Goal: Task Accomplishment & Management: Use online tool/utility

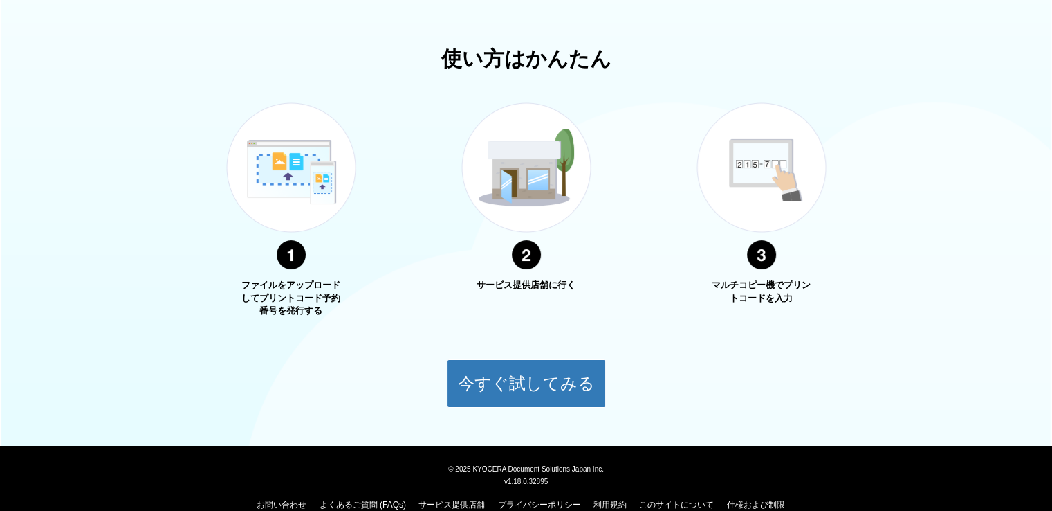
scroll to position [278, 0]
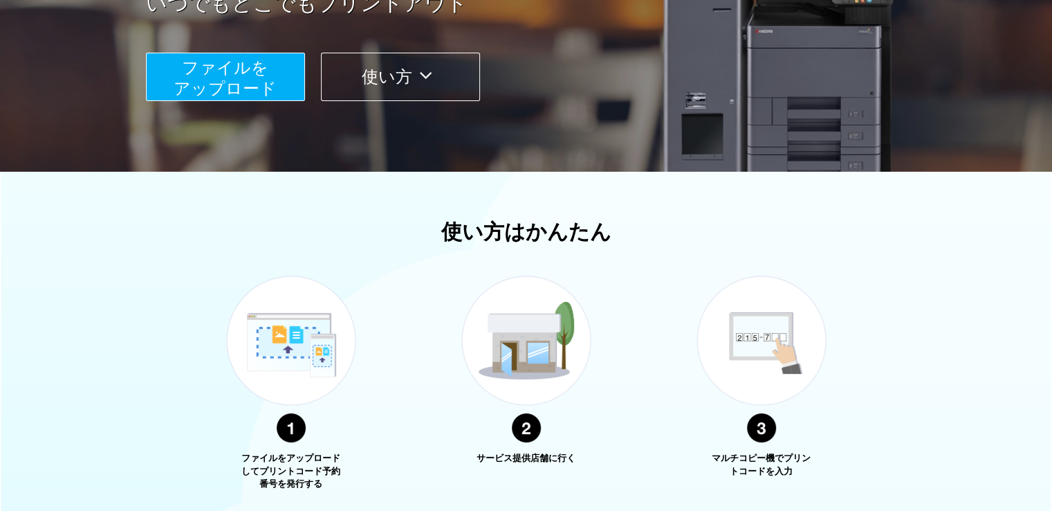
click at [439, 73] on icon at bounding box center [425, 75] width 27 height 21
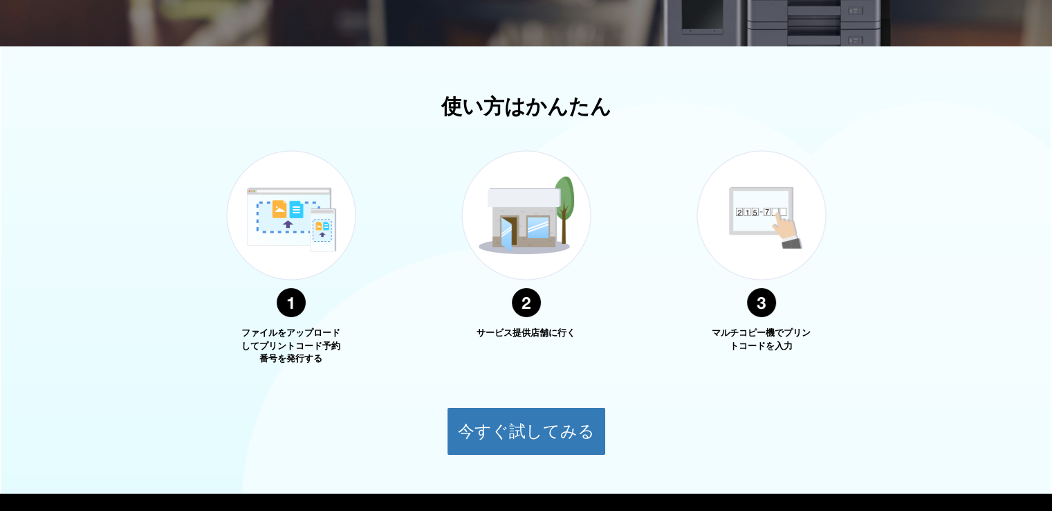
scroll to position [430, 0]
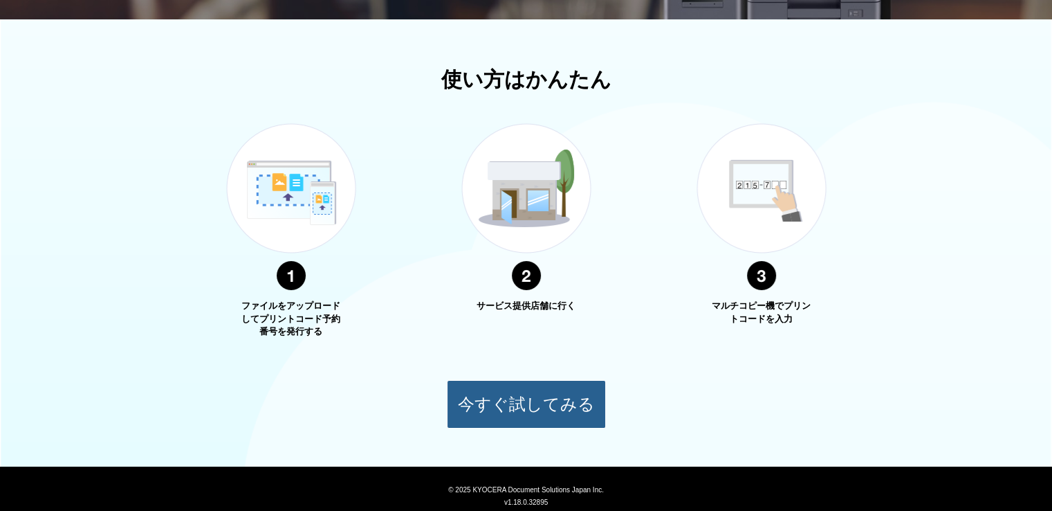
click at [522, 408] on button "今すぐ試してみる" at bounding box center [526, 404] width 159 height 48
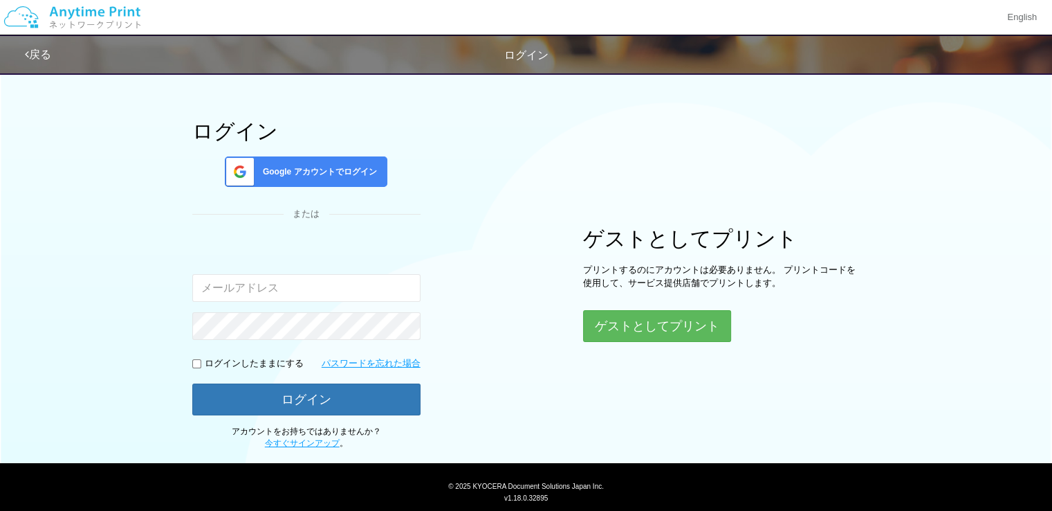
scroll to position [69, 0]
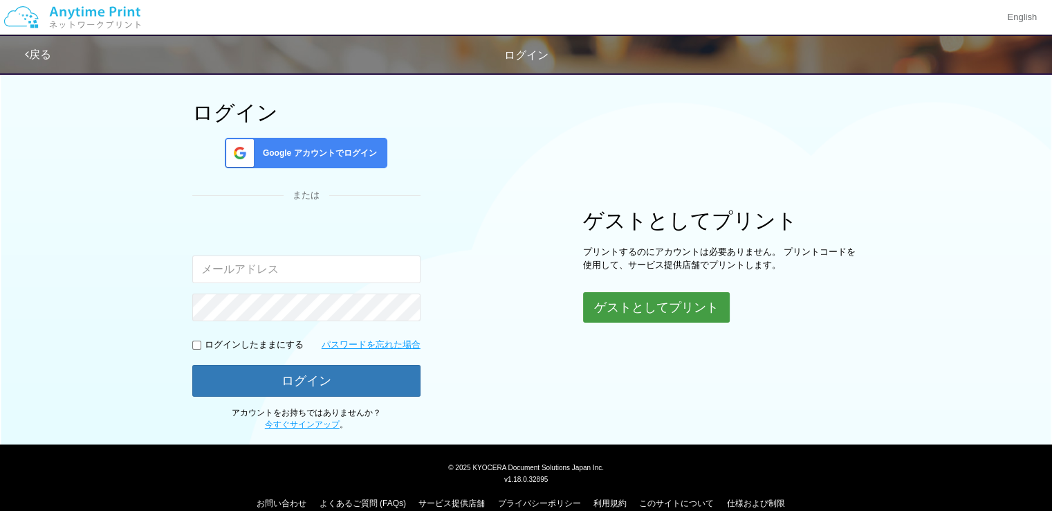
click at [630, 305] on button "ゲストとしてプリント" at bounding box center [656, 307] width 147 height 30
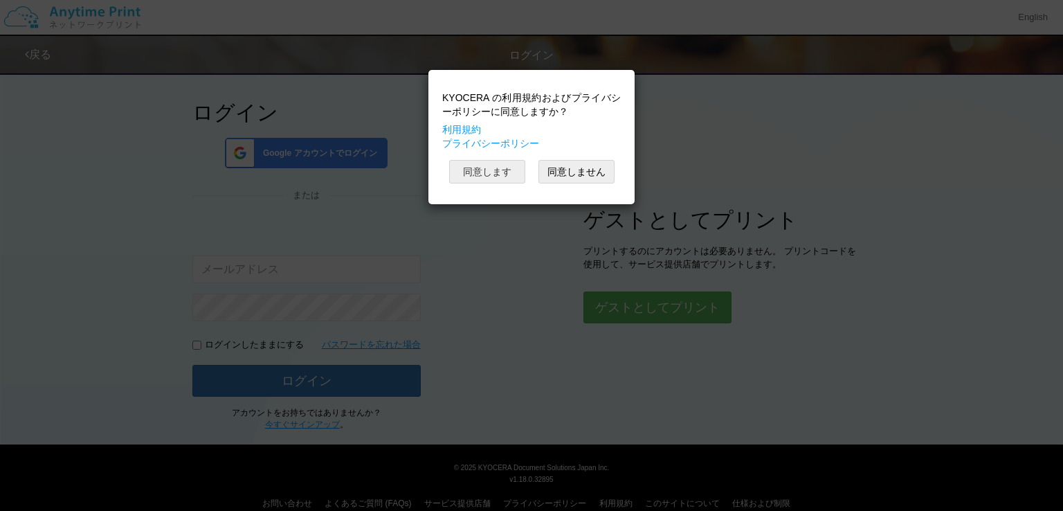
click at [482, 180] on button "同意します" at bounding box center [487, 172] width 76 height 24
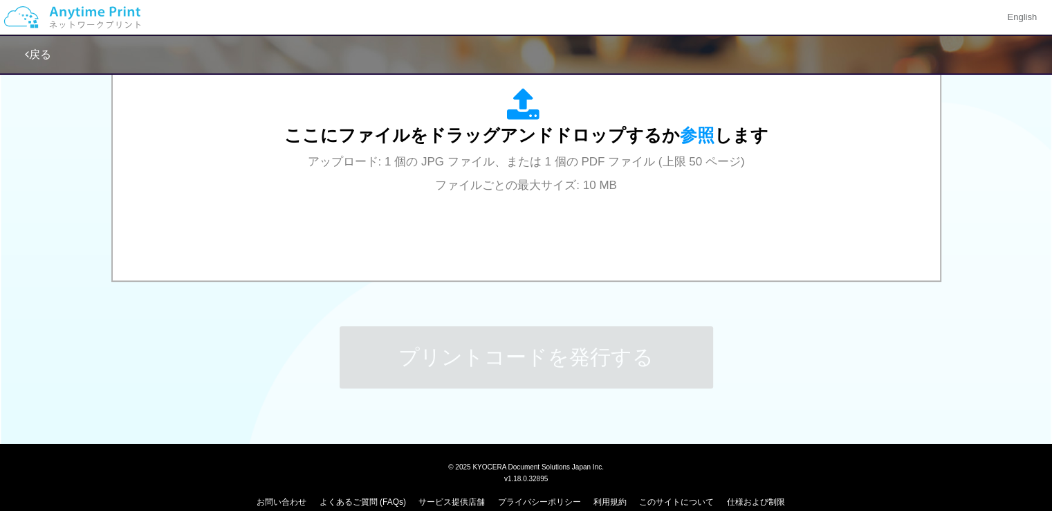
scroll to position [466, 0]
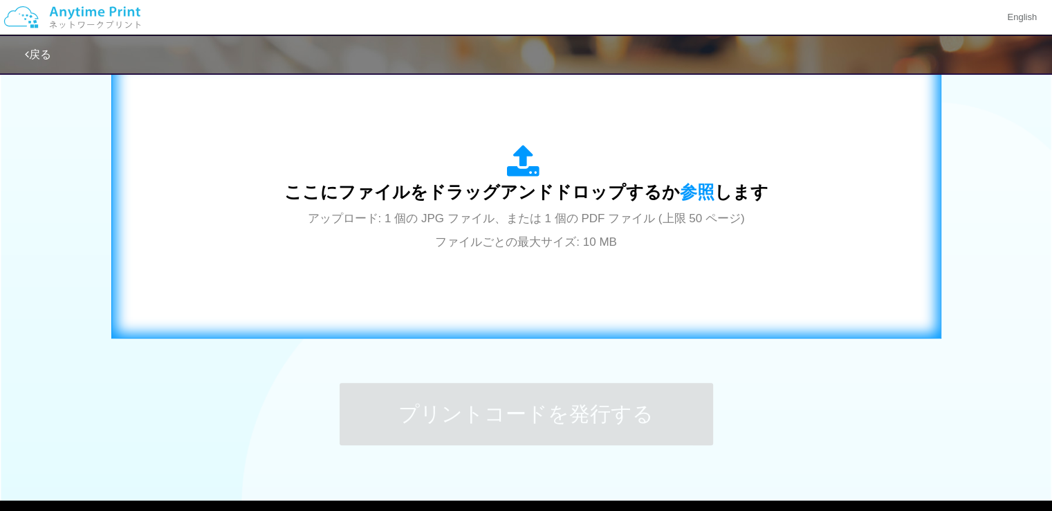
click at [687, 264] on div "ここにファイルをドラッグアンドドロップするか 参照 します アップロード: 1 個の JPG ファイル、または 1 個の PDF ファイル (上限 50 ペー…" at bounding box center [526, 198] width 801 height 250
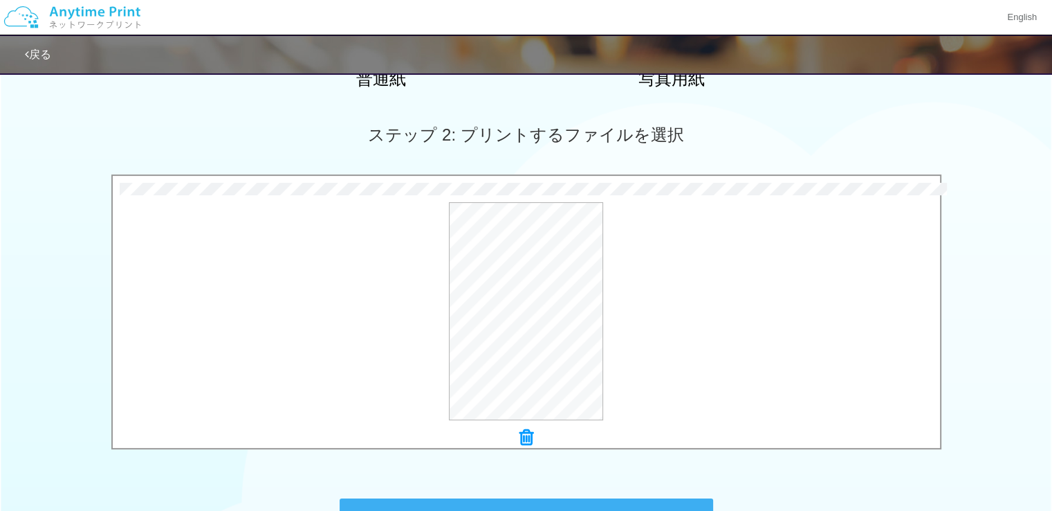
scroll to position [320, 0]
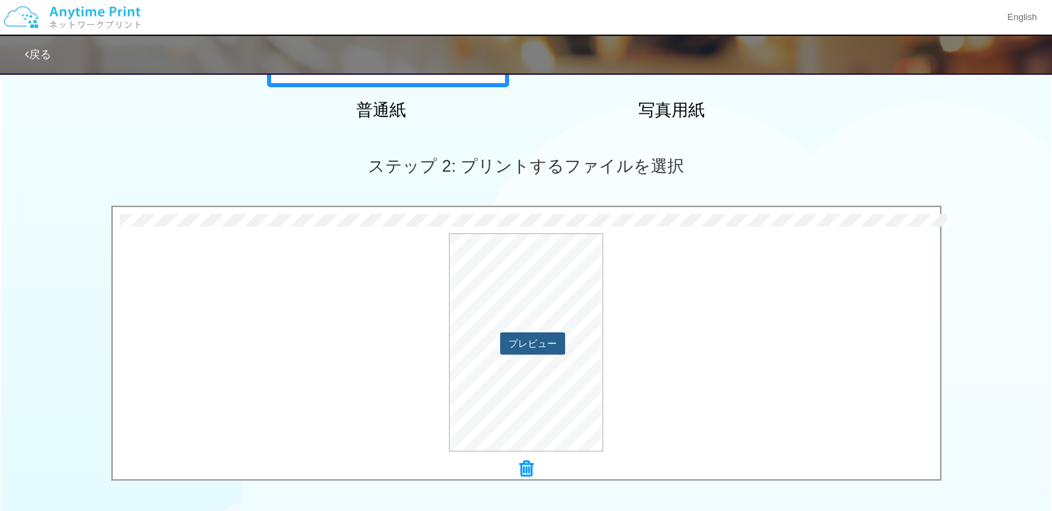
click at [512, 338] on button "プレビュー" at bounding box center [532, 343] width 65 height 22
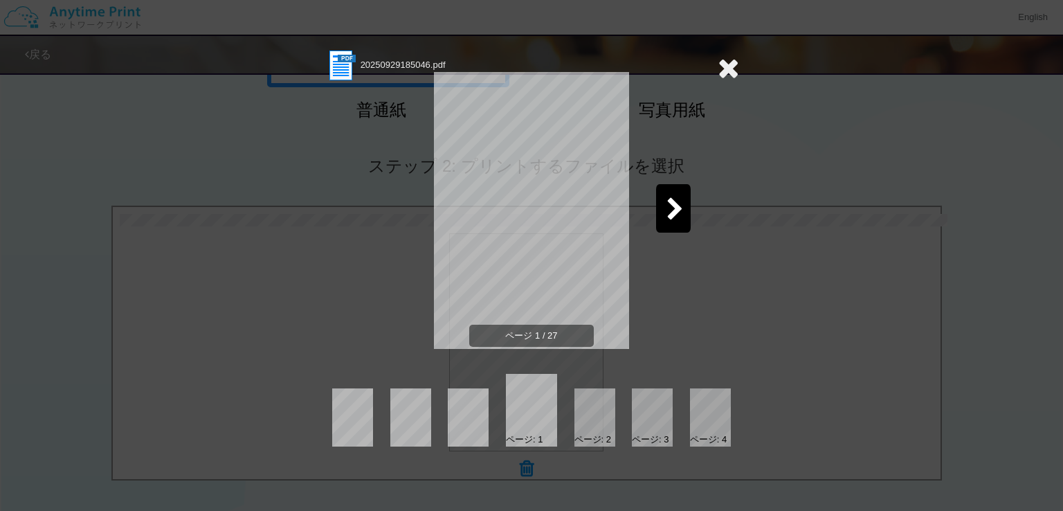
click at [681, 200] on icon at bounding box center [674, 210] width 17 height 24
click at [728, 73] on icon at bounding box center [728, 68] width 21 height 28
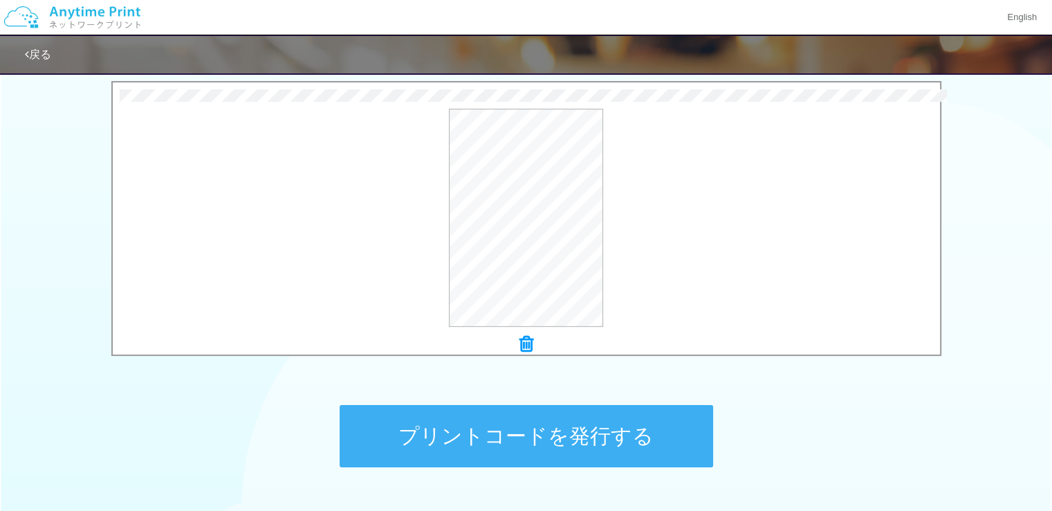
scroll to position [487, 0]
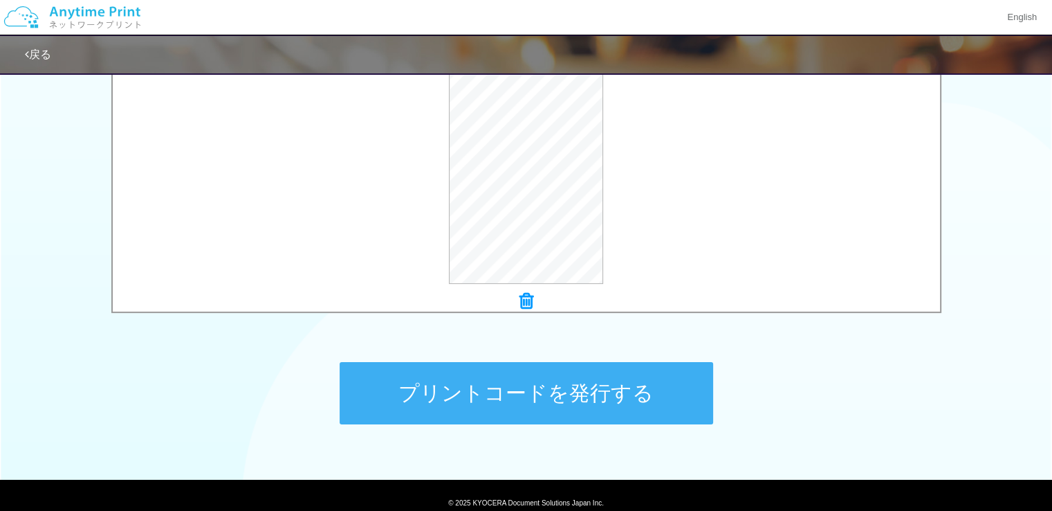
drag, startPoint x: 513, startPoint y: 396, endPoint x: 1062, endPoint y: 269, distance: 564.0
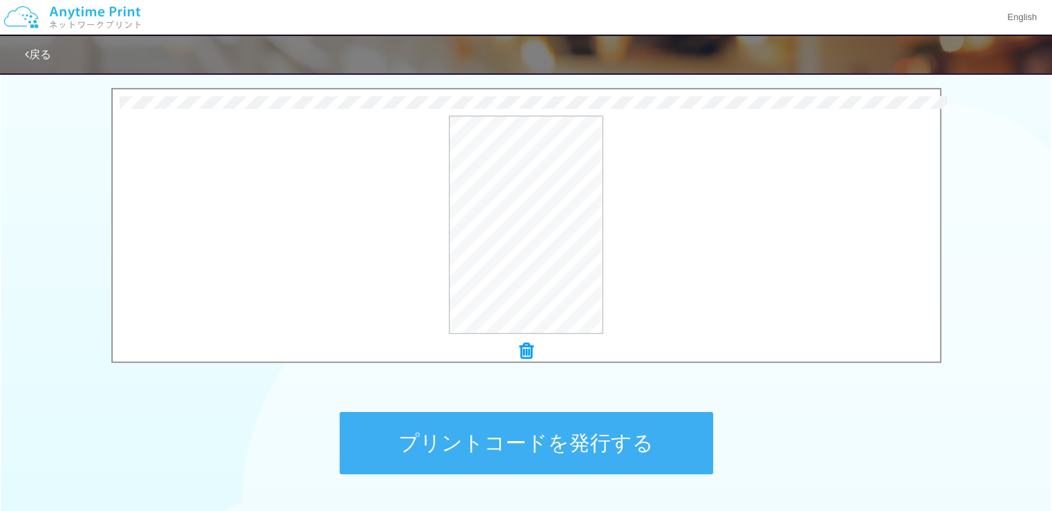
scroll to position [542, 0]
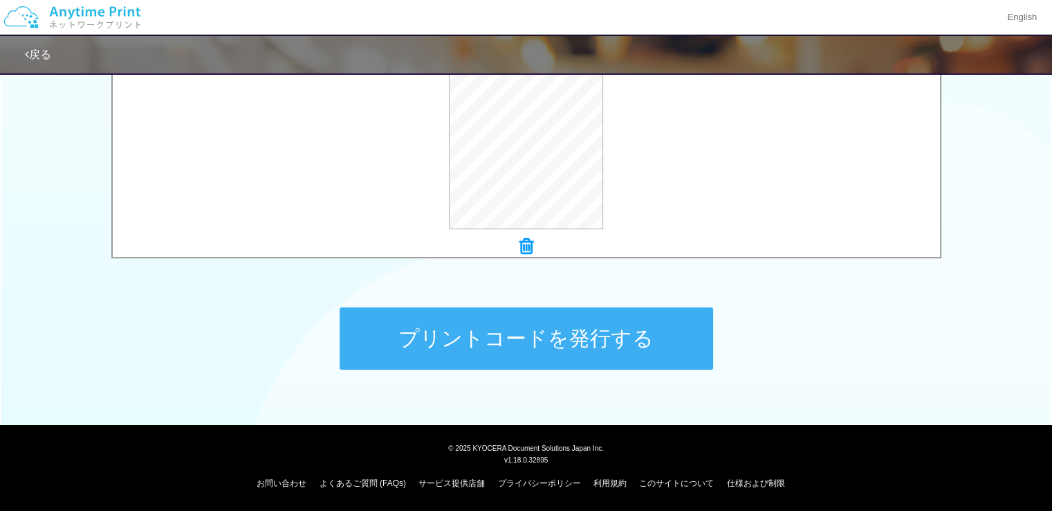
click at [459, 347] on button "プリントコードを発行する" at bounding box center [527, 338] width 374 height 62
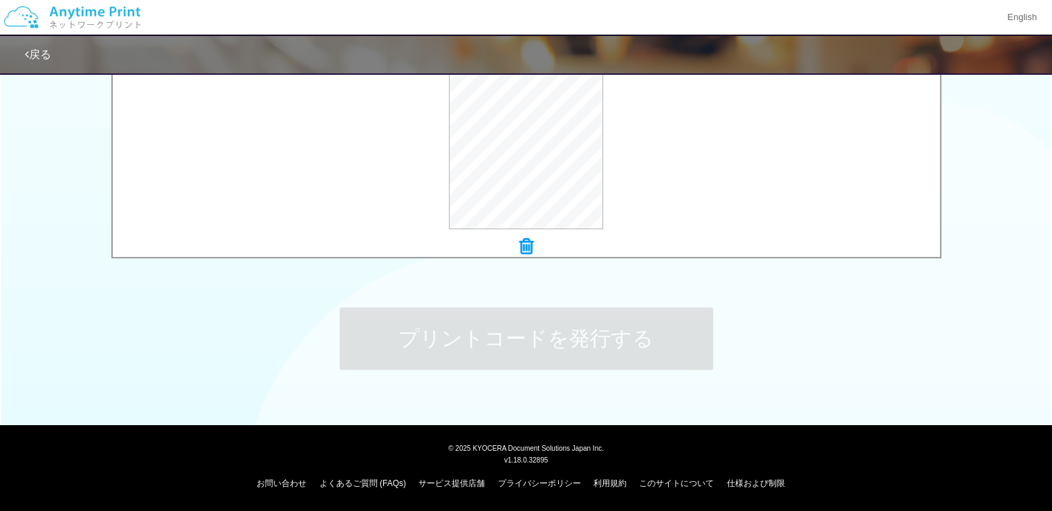
scroll to position [0, 0]
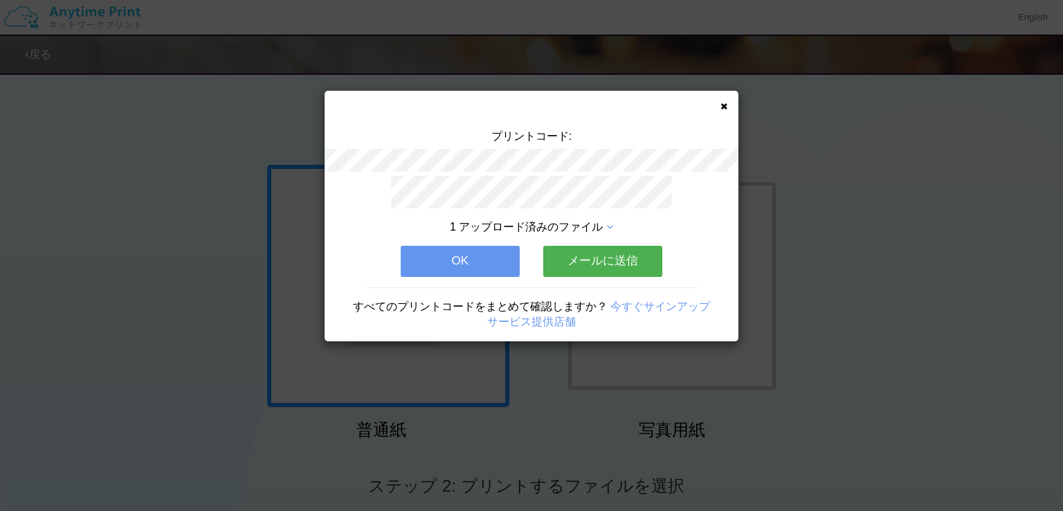
click at [462, 266] on button "OK" at bounding box center [460, 261] width 119 height 30
